Goal: Task Accomplishment & Management: Use online tool/utility

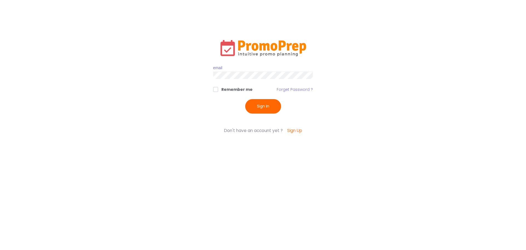
type input "[EMAIL_ADDRESS][DOMAIN_NAME]"
click at [215, 90] on span at bounding box center [215, 89] width 5 height 5
click at [221, 90] on input "Remember me" at bounding box center [223, 89] width 4 height 4
checkbox input "true"
click at [259, 110] on button "Sign In" at bounding box center [263, 106] width 36 height 15
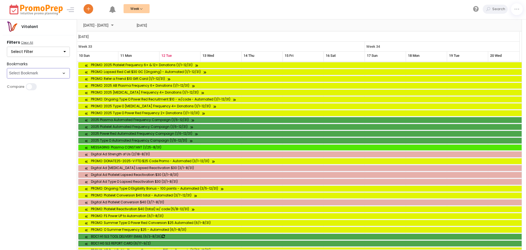
click at [48, 72] on select "Select Bookmark Auto Frequency EMAIL ONLY K/S - ACF [PERSON_NAME]/[PERSON_NAME]…" at bounding box center [38, 73] width 63 height 10
select select "21"
click at [7, 78] on select "Select Bookmark Auto Frequency EMAIL ONLY K/S - ACF [PERSON_NAME]/[PERSON_NAME]…" at bounding box center [38, 73] width 63 height 10
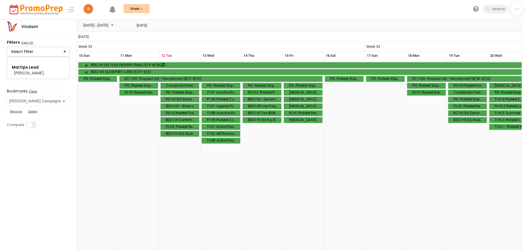
click at [131, 7] on button "Week" at bounding box center [137, 8] width 26 height 9
click at [132, 28] on link "Month" at bounding box center [143, 31] width 38 height 11
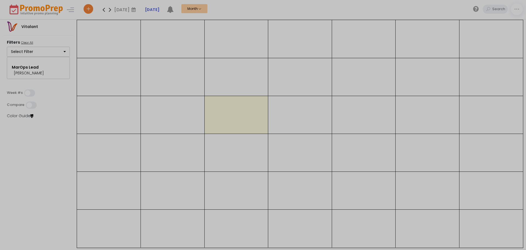
select select "21"
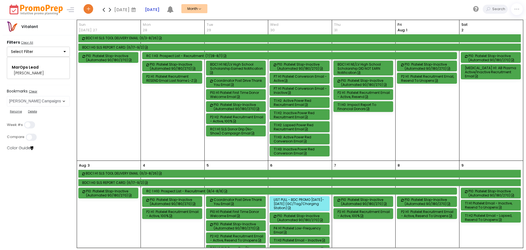
click at [194, 12] on button "Month" at bounding box center [194, 8] width 26 height 9
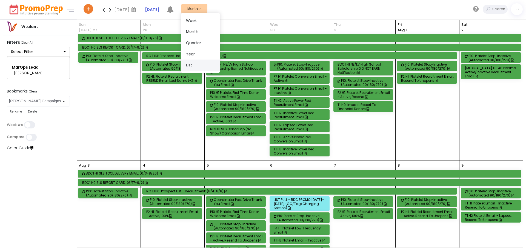
click at [190, 62] on link "List" at bounding box center [200, 64] width 38 height 11
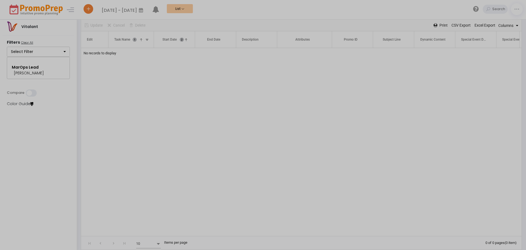
select select "21"
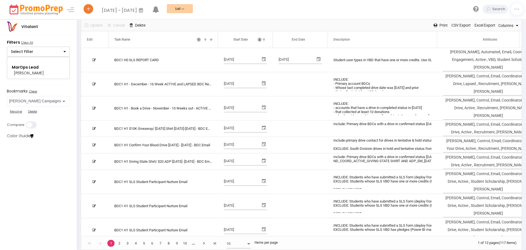
click at [154, 73] on td "BDC1 H1 - December - 16 Week ACTIVE and LAPSED BDC Recapture" at bounding box center [164, 84] width 110 height 24
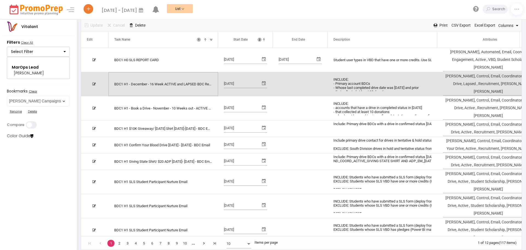
click at [182, 8] on button "List" at bounding box center [180, 8] width 26 height 9
click at [190, 22] on link "Week" at bounding box center [186, 20] width 38 height 11
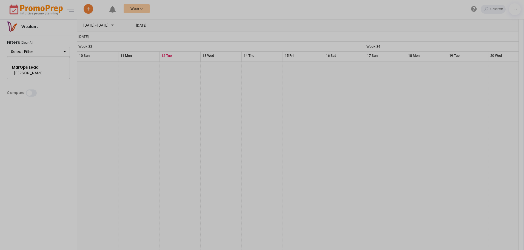
select select "21"
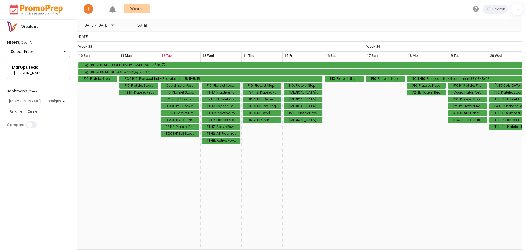
click at [139, 10] on button "Week" at bounding box center [137, 8] width 26 height 9
click at [142, 32] on link "Month" at bounding box center [143, 31] width 38 height 11
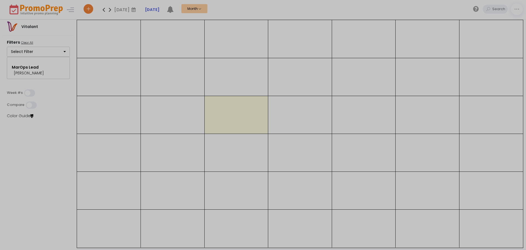
select select "21"
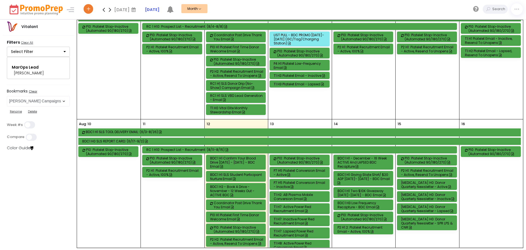
scroll to position [219, 0]
